Goal: Find specific page/section: Find specific page/section

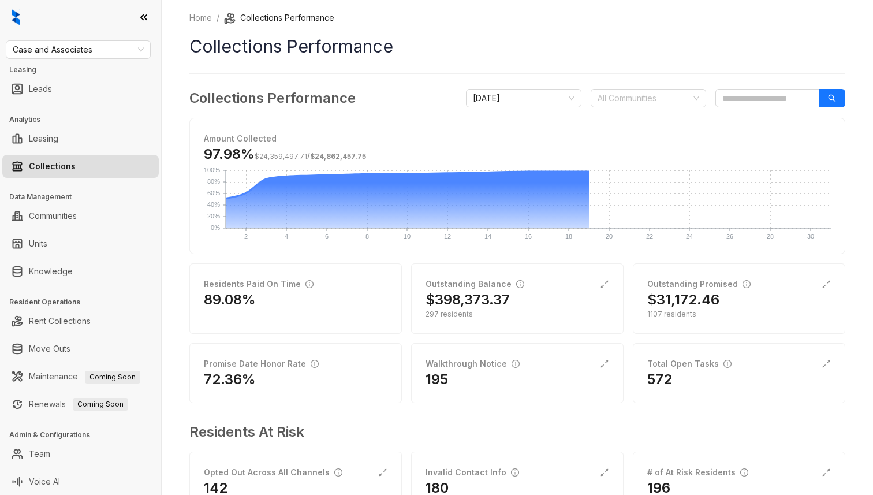
scroll to position [44, 0]
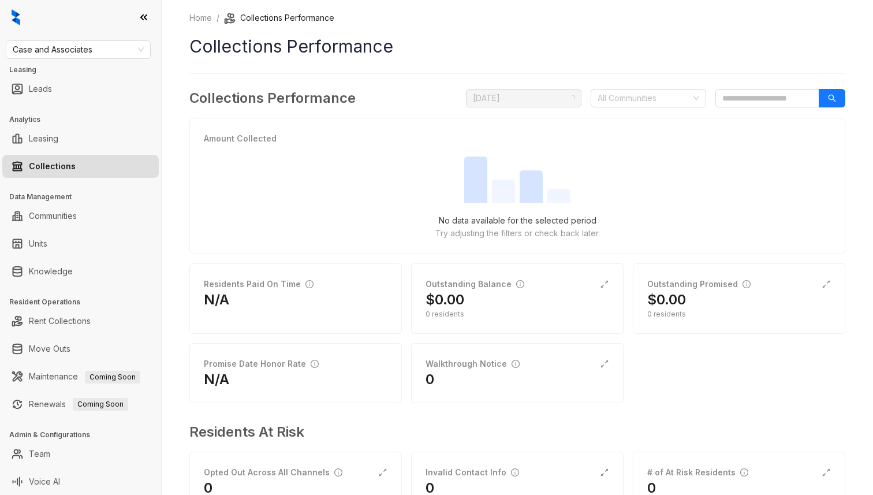
scroll to position [44, 0]
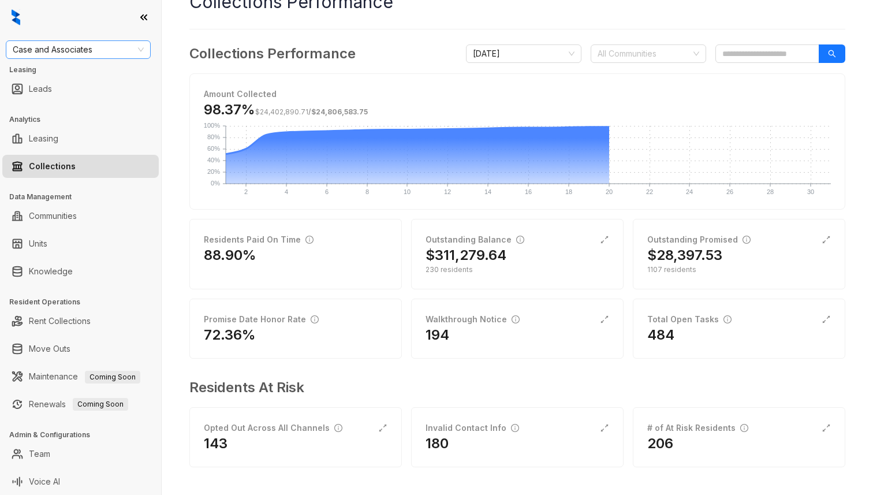
click at [91, 54] on span "Case and Associates" at bounding box center [78, 49] width 131 height 17
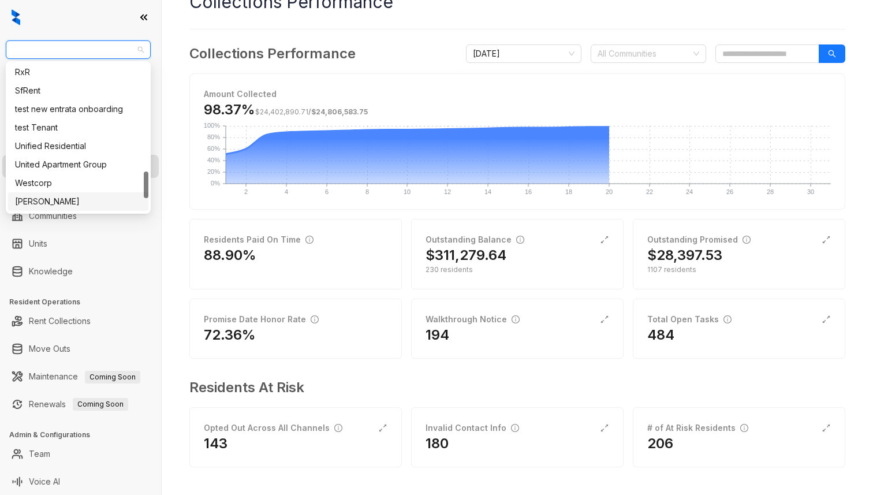
scroll to position [574, 0]
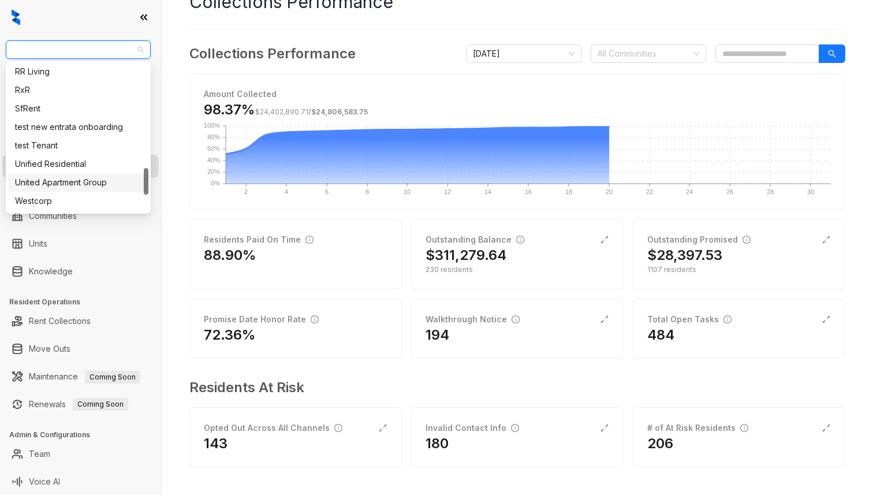
click at [96, 183] on div "United Apartment Group" at bounding box center [78, 182] width 126 height 13
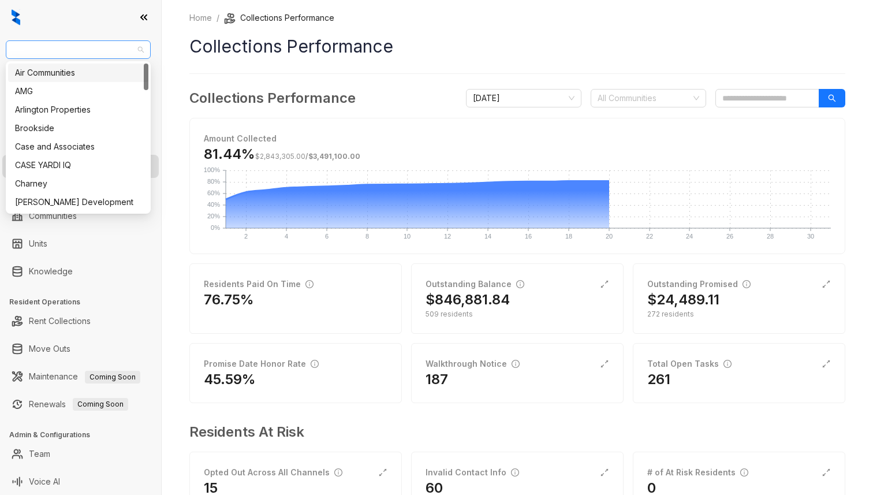
click at [94, 53] on span "United Apartment Group" at bounding box center [78, 49] width 131 height 17
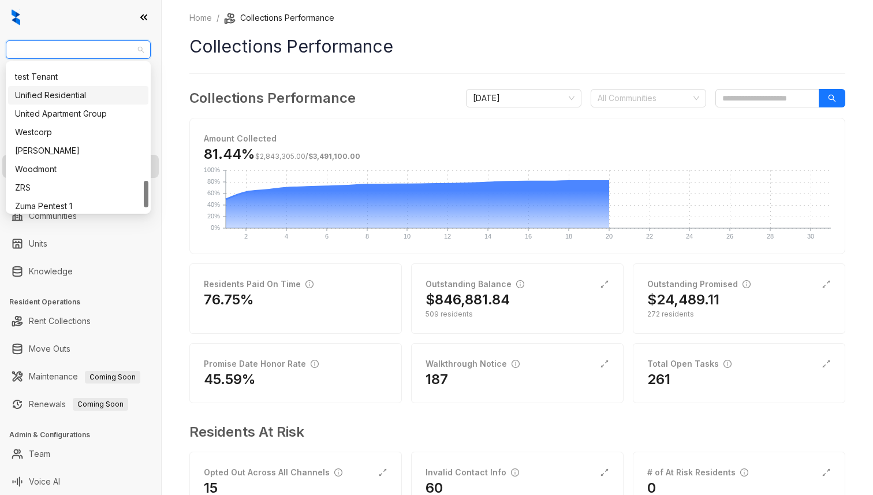
scroll to position [644, 0]
click at [84, 97] on div "Unified Residential" at bounding box center [78, 94] width 126 height 13
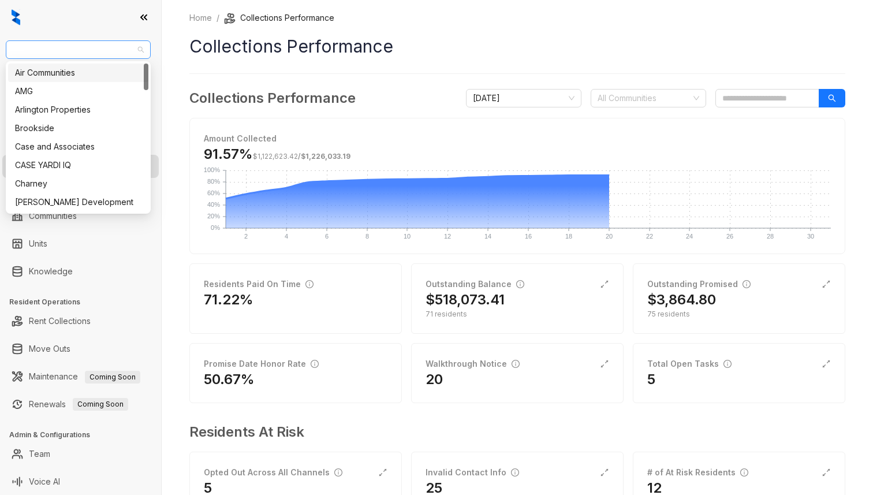
click at [84, 57] on span "Unified Residential" at bounding box center [78, 49] width 131 height 17
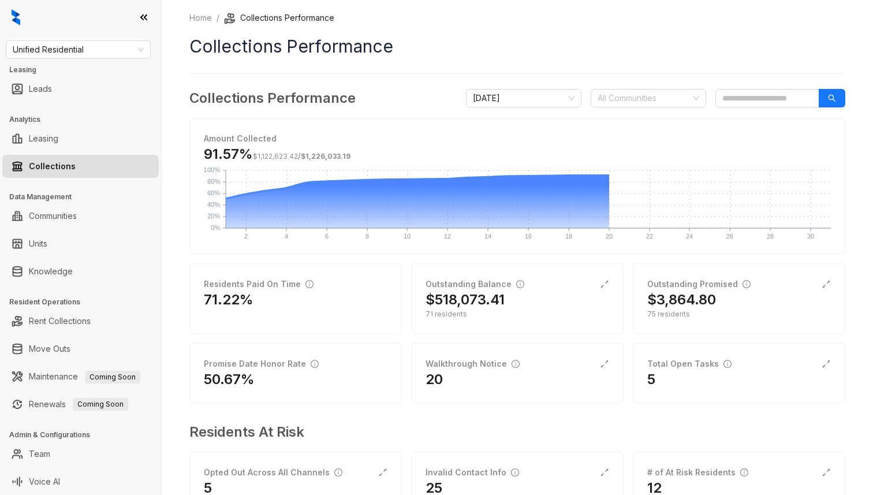
click at [185, 100] on div "Home / Collections Performance Collections Performance Collections Performance …" at bounding box center [518, 247] width 712 height 495
click at [104, 48] on span "Unified Residential" at bounding box center [78, 49] width 131 height 17
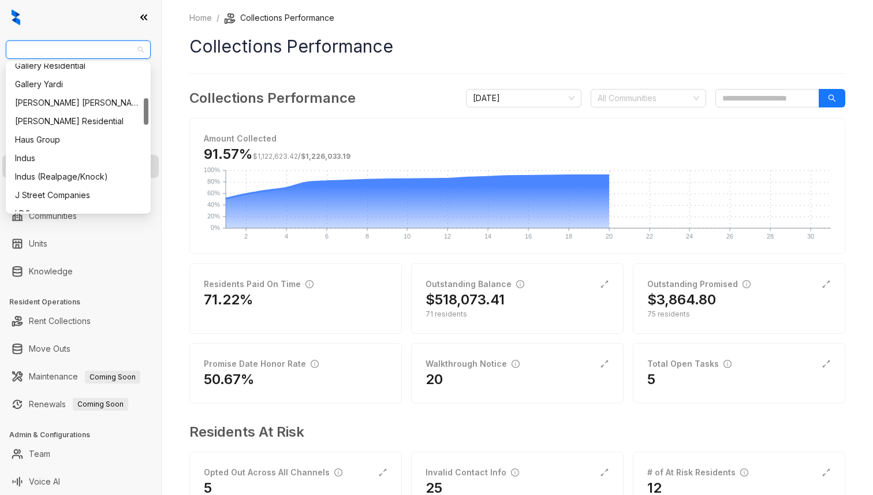
scroll to position [189, 0]
click at [96, 128] on div "Griffis Residential" at bounding box center [78, 124] width 126 height 13
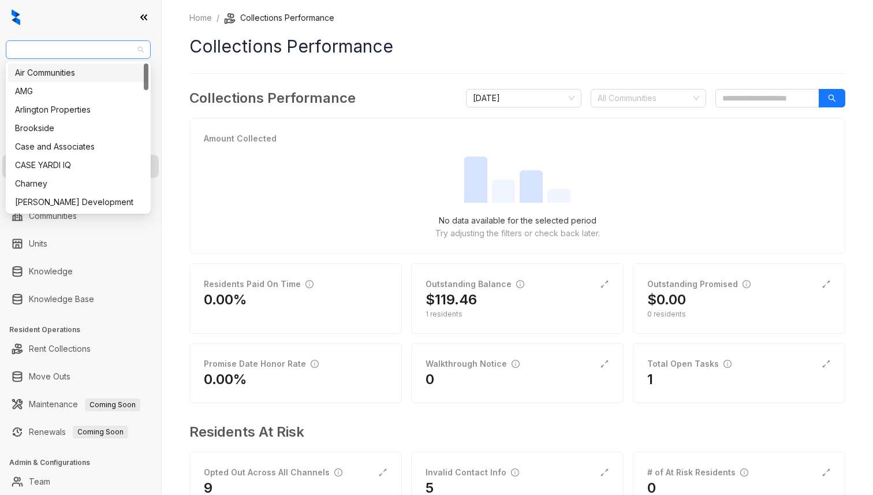
click at [103, 41] on span "[PERSON_NAME] Residential" at bounding box center [78, 49] width 131 height 17
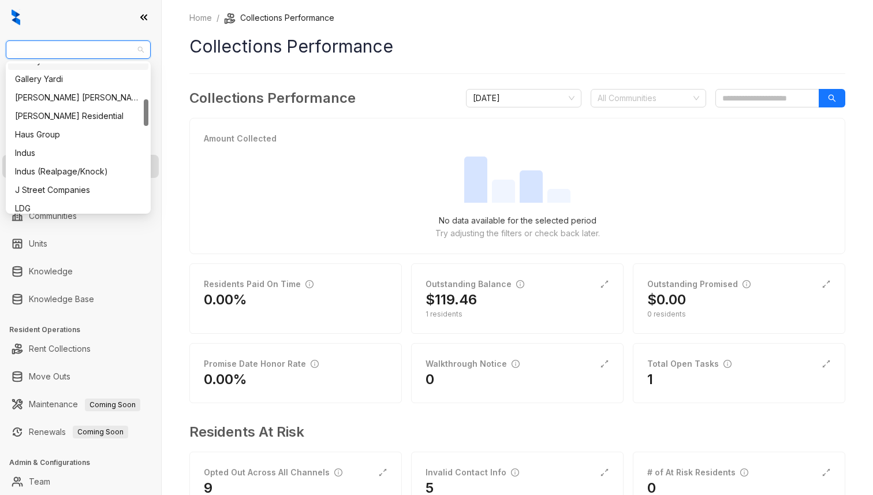
scroll to position [195, 0]
click at [105, 115] on div "[PERSON_NAME] Residential" at bounding box center [78, 117] width 126 height 13
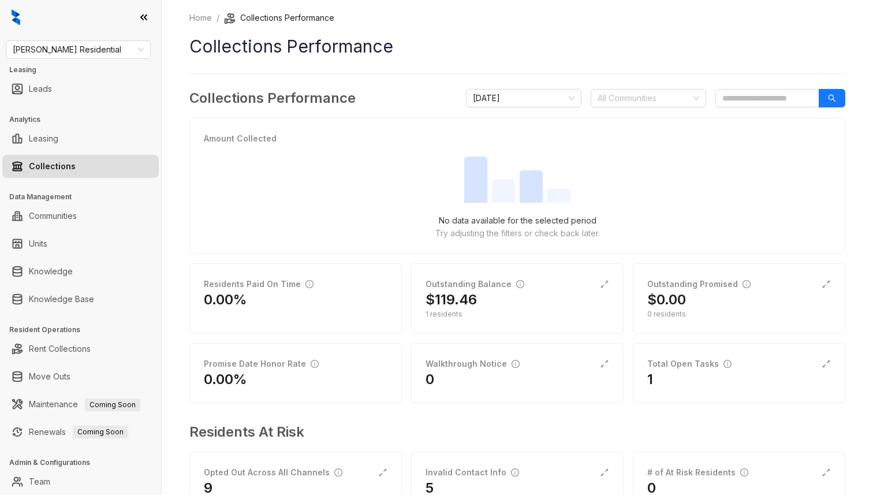
scroll to position [44, 0]
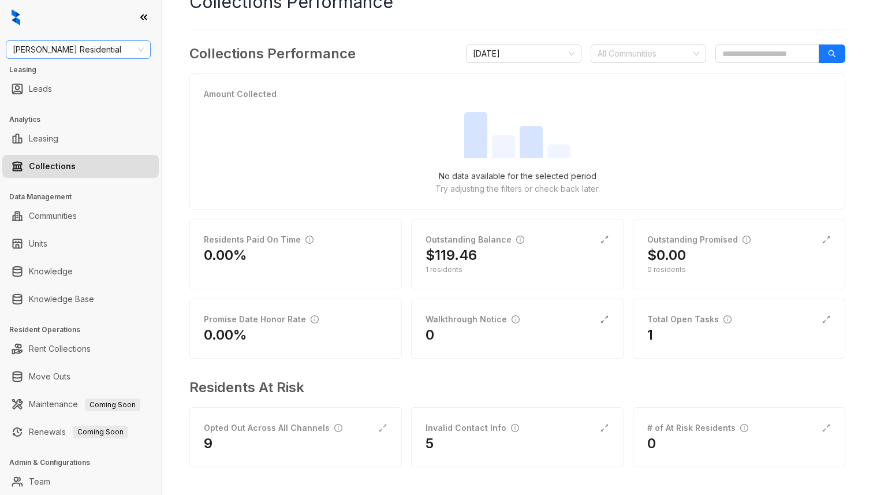
click at [103, 49] on span "Griffis Residential" at bounding box center [78, 49] width 131 height 17
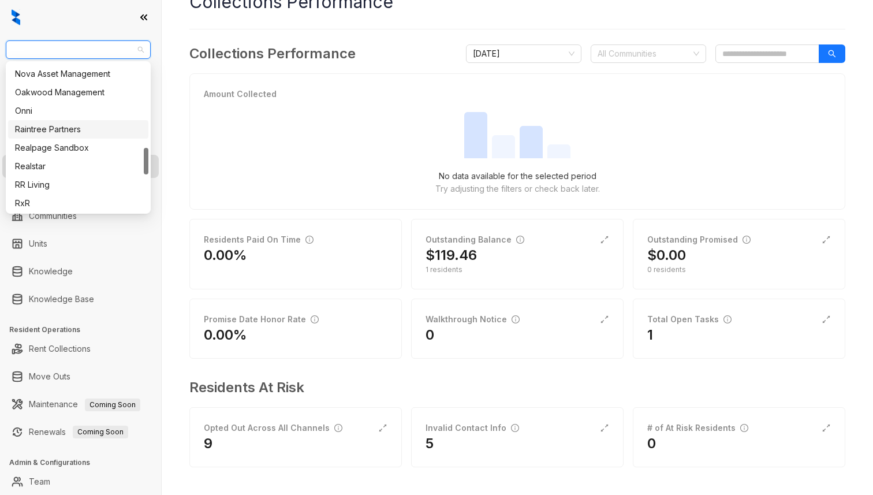
scroll to position [500, 0]
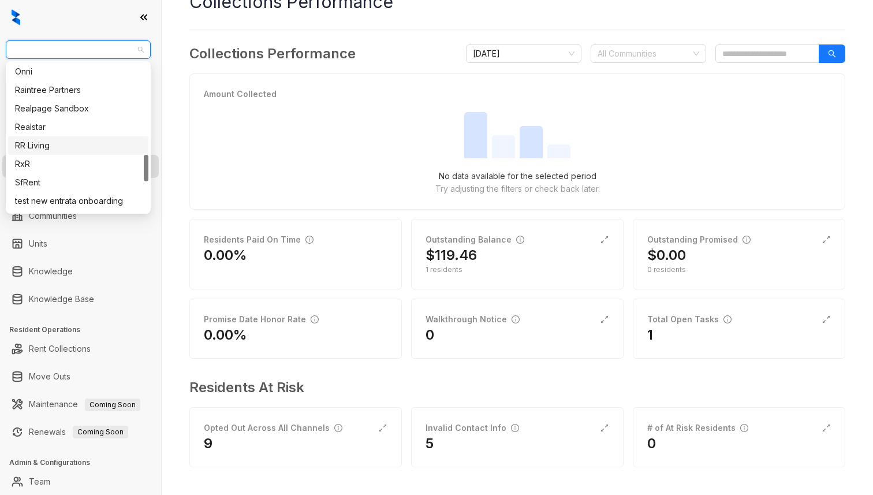
click at [96, 152] on div "RR Living" at bounding box center [78, 145] width 140 height 18
